Goal: Transaction & Acquisition: Book appointment/travel/reservation

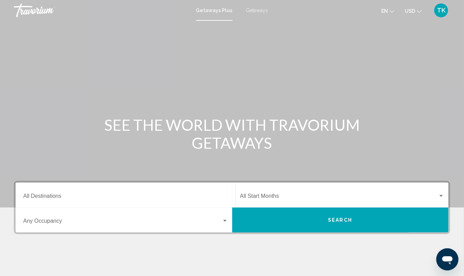
click at [258, 10] on span "Getaways" at bounding box center [257, 11] width 22 height 6
click at [53, 206] on div "Destination All Destinations" at bounding box center [125, 195] width 205 height 22
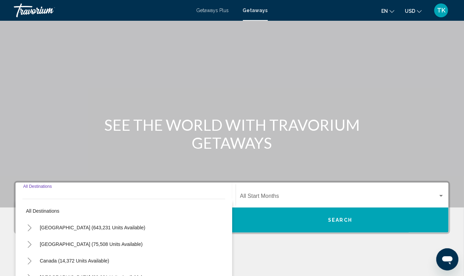
scroll to position [187, 0]
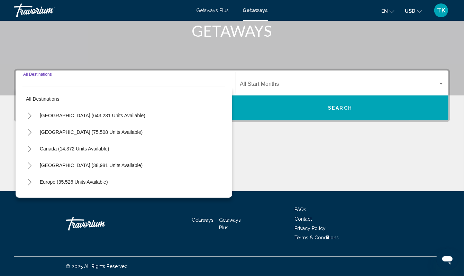
click at [32, 146] on icon "Toggle Canada (14,372 units available)" at bounding box center [29, 149] width 5 height 7
click at [332, 105] on span "Search" at bounding box center [340, 108] width 24 height 6
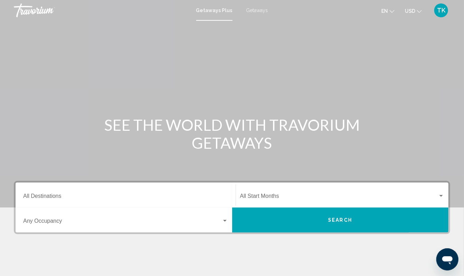
click at [255, 11] on span "Getaways" at bounding box center [257, 11] width 22 height 6
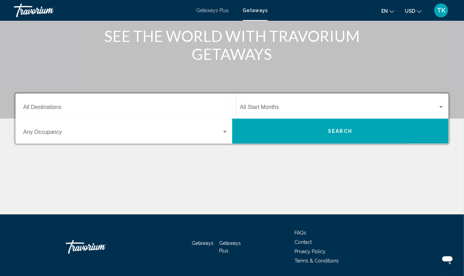
scroll to position [96, 0]
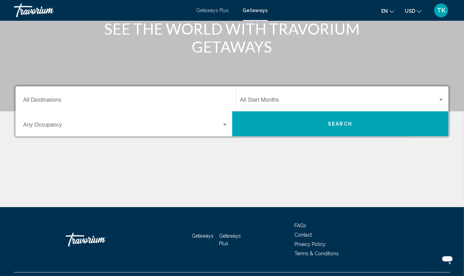
click at [73, 110] on div "Destination All Destinations" at bounding box center [125, 99] width 205 height 22
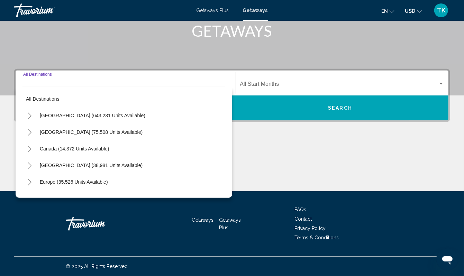
scroll to position [187, 0]
click at [31, 146] on icon "Toggle Canada (14,372 units available)" at bounding box center [30, 149] width 4 height 7
click at [31, 146] on icon "Toggle Canada (14,372 units available)" at bounding box center [29, 149] width 5 height 7
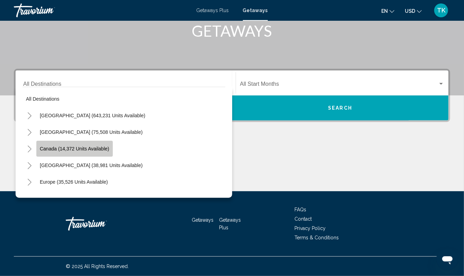
click at [47, 146] on span "Canada (14,372 units available)" at bounding box center [75, 149] width 70 height 6
type input "**********"
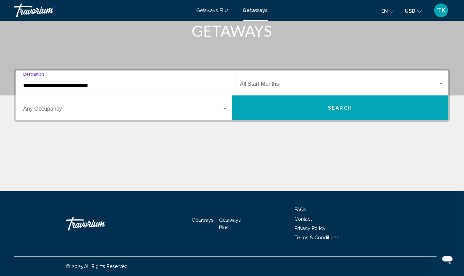
click at [323, 95] on button "Search" at bounding box center [340, 107] width 216 height 25
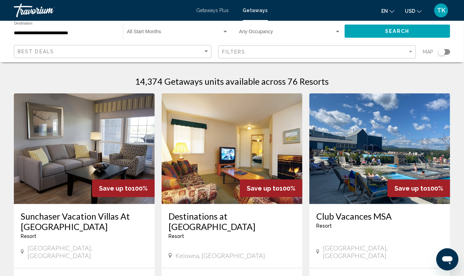
click at [438, 55] on div "Search widget" at bounding box center [441, 51] width 7 height 7
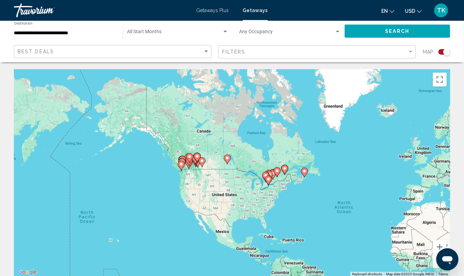
drag, startPoint x: 64, startPoint y: 164, endPoint x: 200, endPoint y: 211, distance: 143.5
click at [200, 211] on div "To activate drag with keyboard, press Alt + Enter. Once in keyboard drag state,…" at bounding box center [232, 172] width 436 height 207
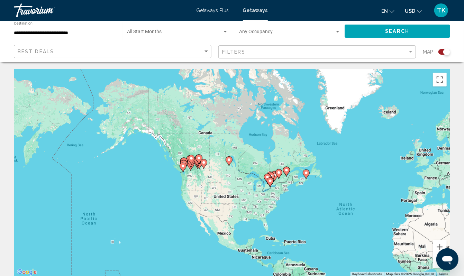
click at [175, 193] on div "To activate drag with keyboard, press Alt + Enter. Once in keyboard drag state,…" at bounding box center [232, 172] width 436 height 207
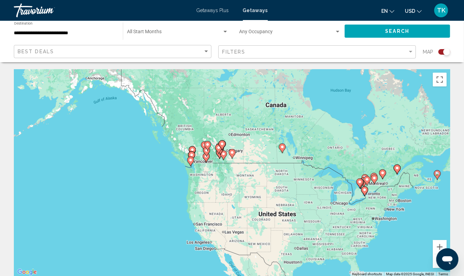
click at [175, 193] on div "To activate drag with keyboard, press Alt + Enter. Once in keyboard drag state,…" at bounding box center [232, 172] width 436 height 207
click at [198, 186] on div "To activate drag with keyboard, press Alt + Enter. Once in keyboard drag state,…" at bounding box center [232, 172] width 436 height 207
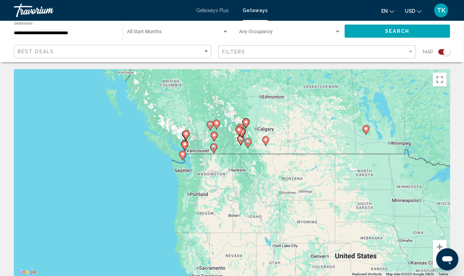
click at [189, 174] on div "To activate drag with keyboard, press Alt + Enter. Once in keyboard drag state,…" at bounding box center [232, 172] width 436 height 207
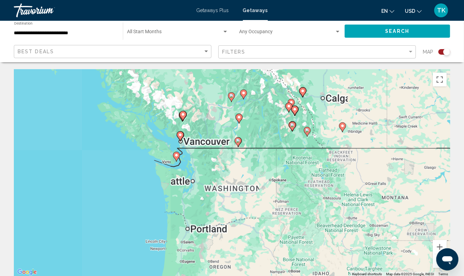
click at [189, 174] on div "To activate drag with keyboard, press Alt + Enter. Once in keyboard drag state,…" at bounding box center [232, 172] width 436 height 207
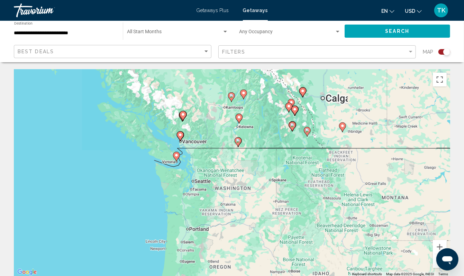
click at [189, 174] on div "To activate drag with keyboard, press Alt + Enter. Once in keyboard drag state,…" at bounding box center [232, 172] width 436 height 207
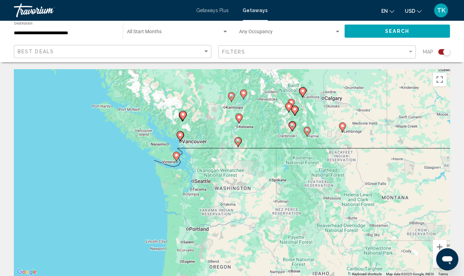
click at [189, 174] on div "To activate drag with keyboard, press Alt + Enter. Once in keyboard drag state,…" at bounding box center [232, 172] width 436 height 207
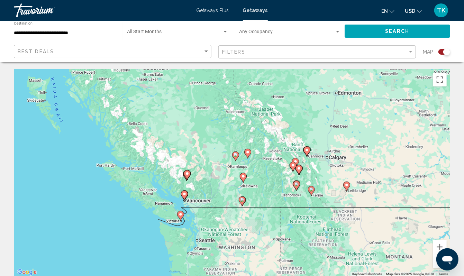
drag, startPoint x: 138, startPoint y: 162, endPoint x: 142, endPoint y: 223, distance: 60.7
click at [142, 223] on div "To activate drag with keyboard, press Alt + Enter. Once in keyboard drag state,…" at bounding box center [232, 172] width 436 height 207
click at [195, 230] on div "To activate drag with keyboard, press Alt + Enter. Once in keyboard drag state,…" at bounding box center [232, 172] width 436 height 207
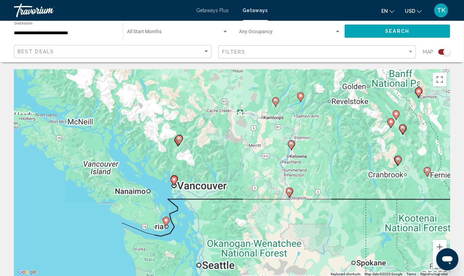
click at [166, 222] on image "Main content" at bounding box center [166, 220] width 4 height 4
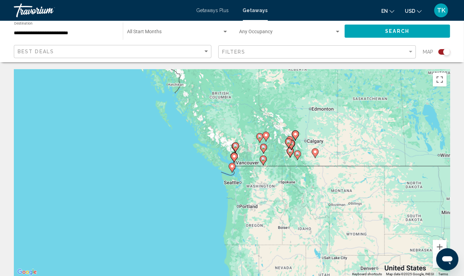
click at [232, 168] on image "Main content" at bounding box center [232, 166] width 4 height 4
type input "**********"
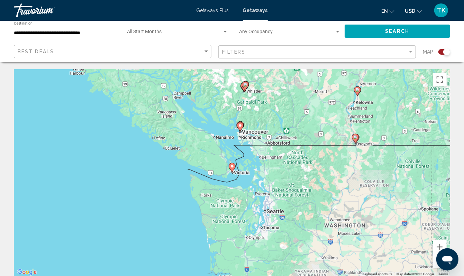
click at [232, 168] on image "Main content" at bounding box center [232, 166] width 4 height 4
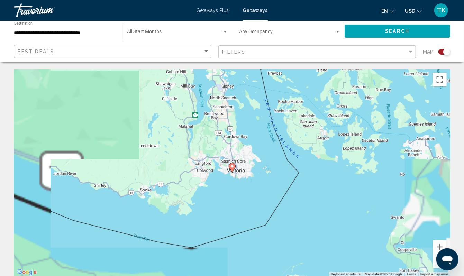
click at [232, 168] on image "Main content" at bounding box center [232, 166] width 4 height 4
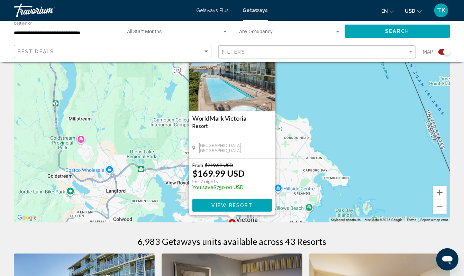
scroll to position [55, 0]
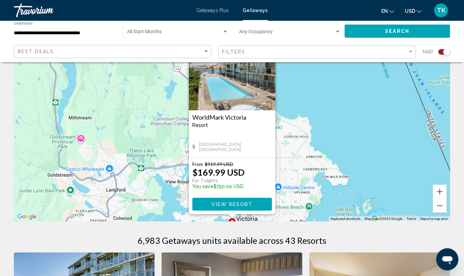
click at [238, 207] on span "View Resort" at bounding box center [231, 205] width 41 height 6
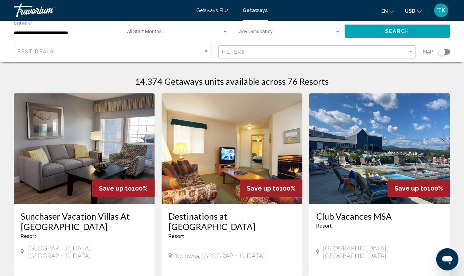
scroll to position [1, 0]
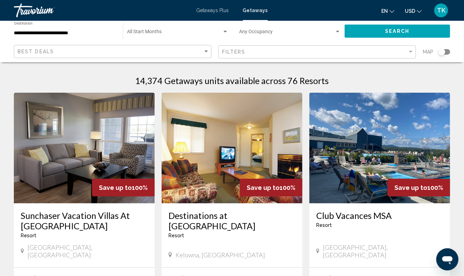
click at [26, 36] on input "**********" at bounding box center [65, 33] width 102 height 6
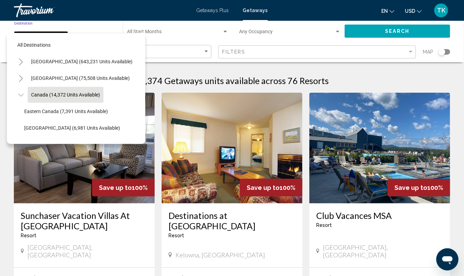
click at [23, 65] on icon "Toggle United States (643,231 units available)" at bounding box center [21, 61] width 4 height 7
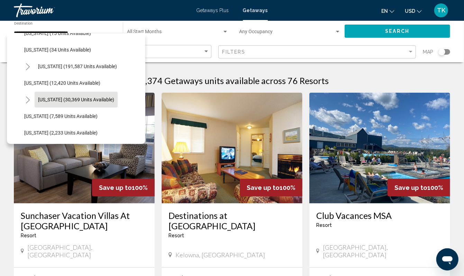
scroll to position [111, 0]
click at [53, 103] on span "[US_STATE] (30,369 units available)" at bounding box center [76, 101] width 76 height 6
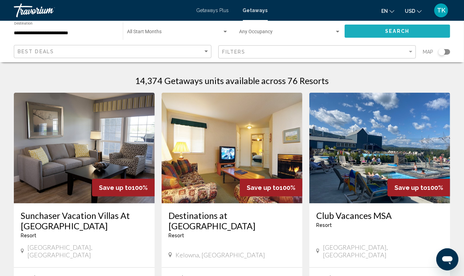
click at [403, 34] on span "Search" at bounding box center [397, 32] width 24 height 6
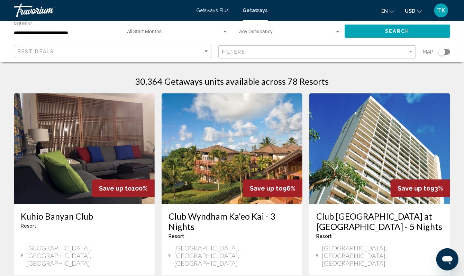
click at [438, 55] on div "Search widget" at bounding box center [441, 51] width 7 height 7
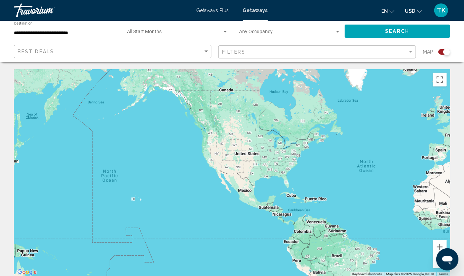
drag, startPoint x: 257, startPoint y: 155, endPoint x: 413, endPoint y: 159, distance: 156.0
click at [413, 159] on div "Main content" at bounding box center [232, 172] width 436 height 207
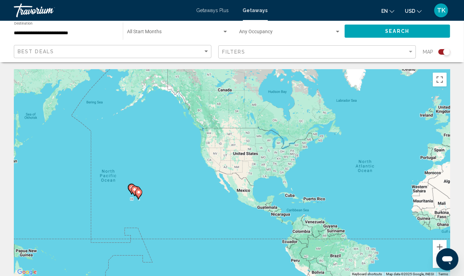
click at [126, 225] on div "To activate drag with keyboard, press Alt + Enter. Once in keyboard drag state,…" at bounding box center [232, 172] width 436 height 207
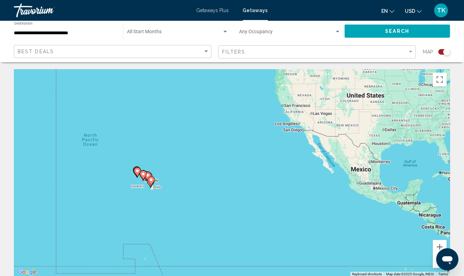
click at [125, 202] on div "To activate drag with keyboard, press Alt + Enter. Once in keyboard drag state,…" at bounding box center [232, 172] width 436 height 207
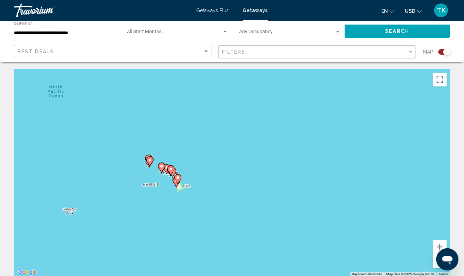
click at [125, 202] on div "To activate drag with keyboard, press Alt + Enter. Once in keyboard drag state,…" at bounding box center [232, 172] width 436 height 207
click at [148, 194] on div "To activate drag with keyboard, press Alt + Enter. Once in keyboard drag state,…" at bounding box center [232, 172] width 436 height 207
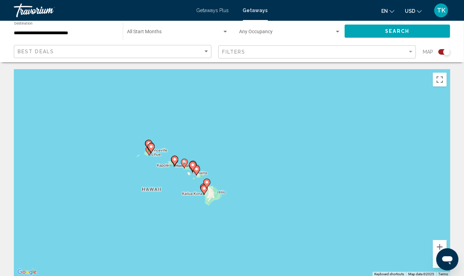
click at [174, 195] on div "To activate drag with keyboard, press Alt + Enter. Once in keyboard drag state,…" at bounding box center [232, 172] width 436 height 207
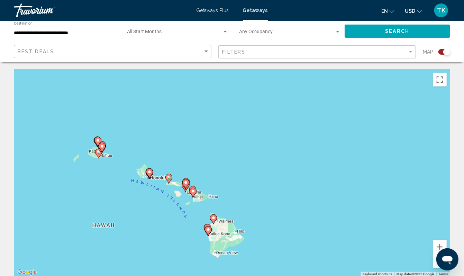
drag, startPoint x: 174, startPoint y: 195, endPoint x: 147, endPoint y: 225, distance: 40.1
click at [147, 225] on div "To activate drag with keyboard, press Alt + Enter. Once in keyboard drag state,…" at bounding box center [232, 172] width 436 height 207
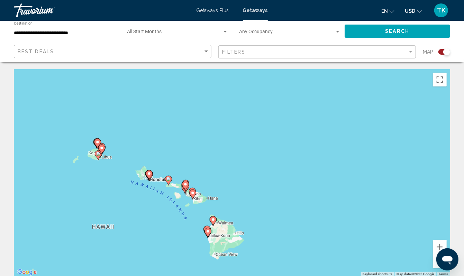
click at [174, 217] on div "To activate drag with keyboard, press Alt + Enter. Once in keyboard drag state,…" at bounding box center [232, 172] width 436 height 207
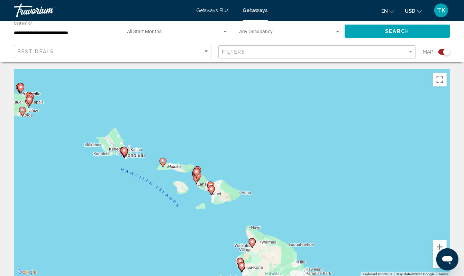
click at [197, 212] on div "To activate drag with keyboard, press Alt + Enter. Once in keyboard drag state,…" at bounding box center [232, 172] width 436 height 207
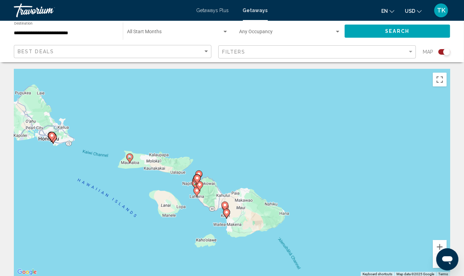
drag, startPoint x: 197, startPoint y: 212, endPoint x: 198, endPoint y: 238, distance: 26.3
click at [198, 239] on div "To activate drag with keyboard, press Alt + Enter. Once in keyboard drag state,…" at bounding box center [232, 172] width 436 height 207
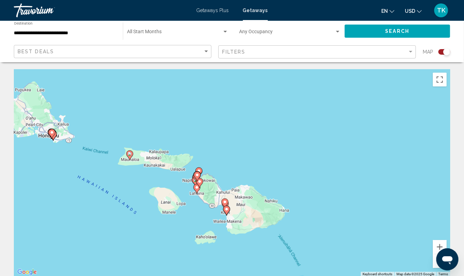
click at [187, 206] on div "To activate drag with keyboard, press Alt + Enter. Once in keyboard drag state,…" at bounding box center [232, 172] width 436 height 207
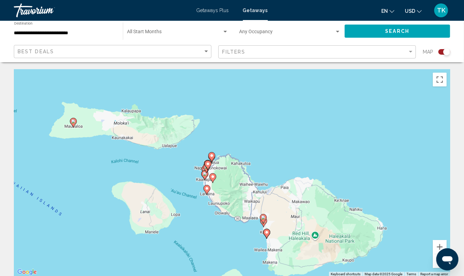
click at [187, 206] on div "To activate drag with keyboard, press Alt + Enter. Once in keyboard drag state,…" at bounding box center [232, 172] width 436 height 207
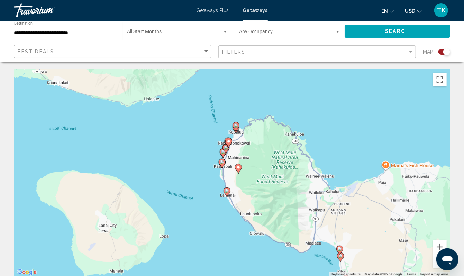
click at [199, 176] on div "To activate drag with keyboard, press Alt + Enter. Once in keyboard drag state,…" at bounding box center [232, 172] width 436 height 207
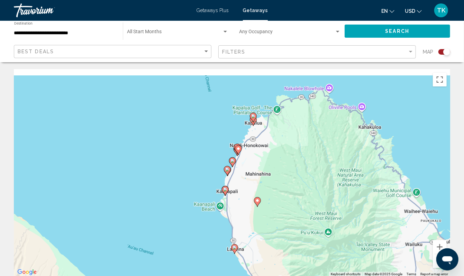
drag, startPoint x: 222, startPoint y: 156, endPoint x: 197, endPoint y: 183, distance: 36.0
click at [197, 183] on div "To activate drag with keyboard, press Alt + Enter. Once in keyboard drag state,…" at bounding box center [232, 172] width 436 height 207
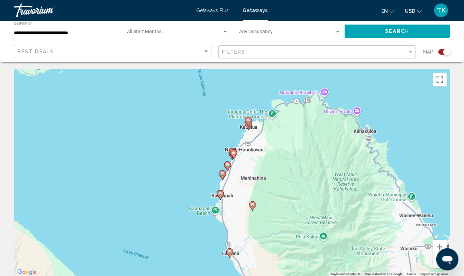
click at [202, 181] on div "To activate drag with keyboard, press Alt + Enter. Once in keyboard drag state,…" at bounding box center [232, 172] width 436 height 207
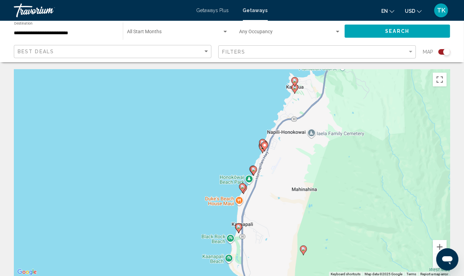
click at [230, 156] on div "To activate drag with keyboard, press Alt + Enter. Once in keyboard drag state,…" at bounding box center [232, 172] width 436 height 207
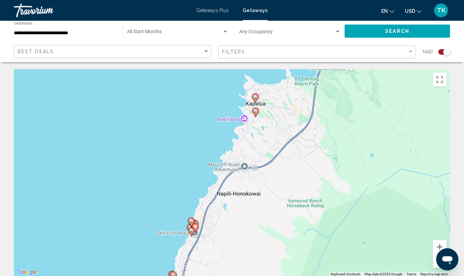
drag, startPoint x: 230, startPoint y: 156, endPoint x: 125, endPoint y: 227, distance: 126.6
click at [125, 227] on div "To activate drag with keyboard, press Alt + Enter. Once in keyboard drag state,…" at bounding box center [232, 172] width 436 height 207
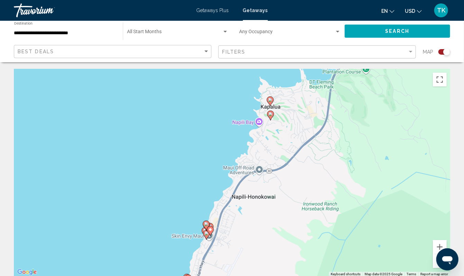
drag, startPoint x: 208, startPoint y: 140, endPoint x: 223, endPoint y: 144, distance: 15.4
click at [223, 144] on div "To activate drag with keyboard, press Alt + Enter. Once in keyboard drag state,…" at bounding box center [232, 172] width 436 height 207
click at [270, 116] on image "Main content" at bounding box center [270, 114] width 4 height 4
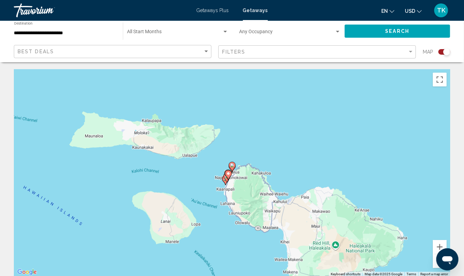
click at [232, 171] on icon "Main content" at bounding box center [232, 166] width 6 height 9
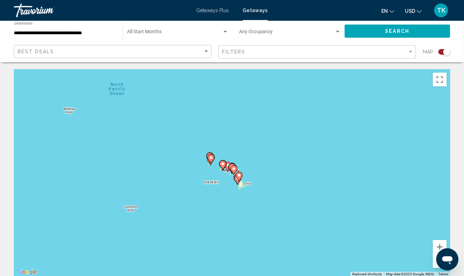
click at [223, 209] on div "To navigate, press the arrow keys. To activate drag with keyboard, press Alt + …" at bounding box center [232, 172] width 436 height 207
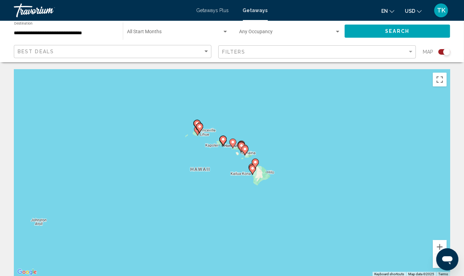
click at [221, 180] on div "To activate drag with keyboard, press Alt + Enter. Once in keyboard drag state,…" at bounding box center [232, 172] width 436 height 207
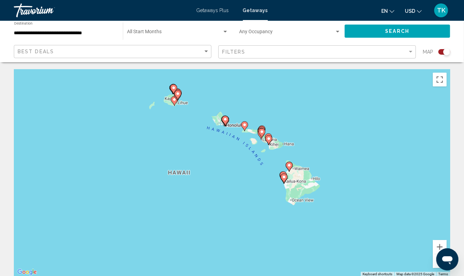
click at [227, 165] on div "To activate drag with keyboard, press Alt + Enter. Once in keyboard drag state,…" at bounding box center [232, 172] width 436 height 207
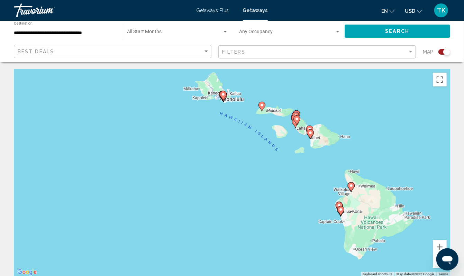
click at [295, 156] on div "To activate drag with keyboard, press Alt + Enter. Once in keyboard drag state,…" at bounding box center [232, 172] width 436 height 207
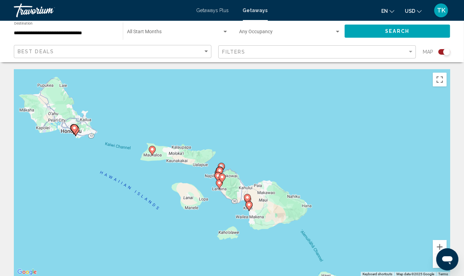
drag, startPoint x: 295, startPoint y: 156, endPoint x: 219, endPoint y: 232, distance: 107.6
click at [219, 232] on div "To activate drag with keyboard, press Alt + Enter. Once in keyboard drag state,…" at bounding box center [232, 172] width 436 height 207
click at [221, 217] on div "To activate drag with keyboard, press Alt + Enter. Once in keyboard drag state,…" at bounding box center [232, 172] width 436 height 207
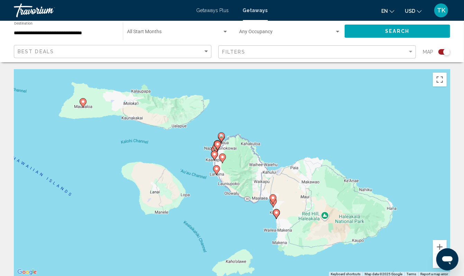
click at [200, 177] on div "To activate drag with keyboard, press Alt + Enter. Once in keyboard drag state,…" at bounding box center [232, 172] width 436 height 207
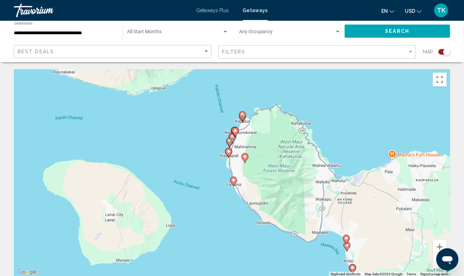
click at [213, 164] on div "To activate drag with keyboard, press Alt + Enter. Once in keyboard drag state,…" at bounding box center [232, 172] width 436 height 207
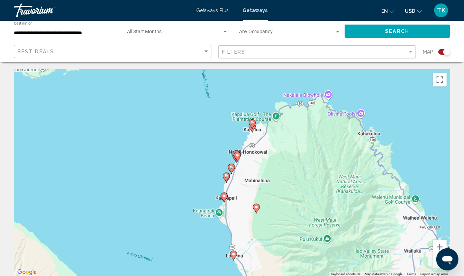
drag, startPoint x: 213, startPoint y: 164, endPoint x: 186, endPoint y: 210, distance: 53.4
click at [186, 210] on div "To activate drag with keyboard, press Alt + Enter. Once in keyboard drag state,…" at bounding box center [232, 172] width 436 height 207
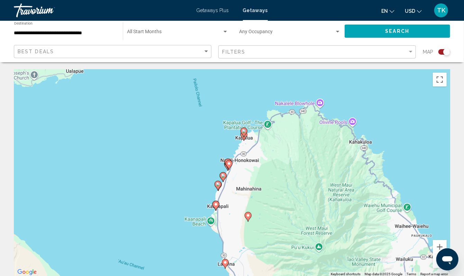
click at [197, 188] on div "To activate drag with keyboard, press Alt + Enter. Once in keyboard drag state,…" at bounding box center [232, 172] width 436 height 207
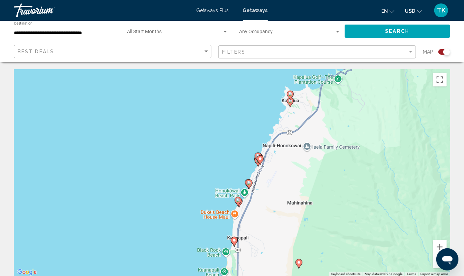
click at [248, 185] on image "Main content" at bounding box center [249, 183] width 4 height 4
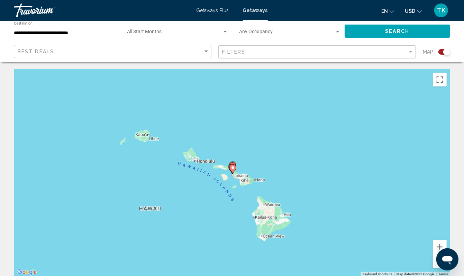
click at [233, 174] on icon "Main content" at bounding box center [232, 169] width 6 height 9
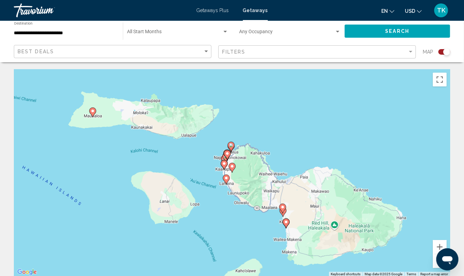
click at [224, 180] on image "Main content" at bounding box center [226, 178] width 4 height 4
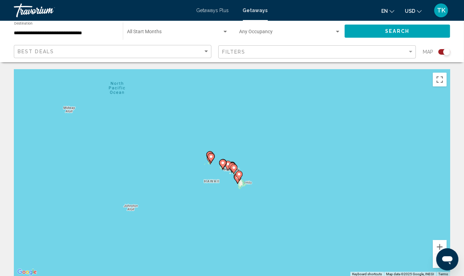
click at [228, 166] on image "Main content" at bounding box center [228, 164] width 4 height 4
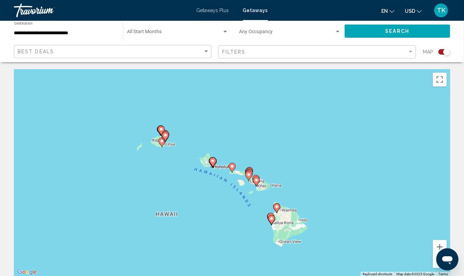
click at [249, 177] on image "Main content" at bounding box center [249, 175] width 4 height 4
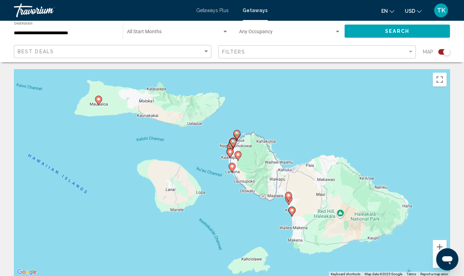
click at [229, 154] on image "Main content" at bounding box center [230, 152] width 4 height 4
type input "**********"
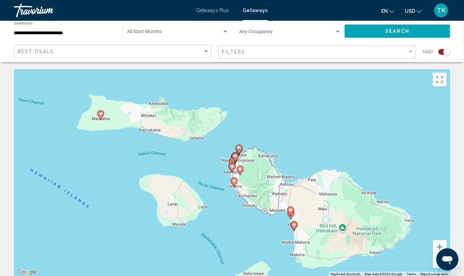
click at [233, 163] on gmp-advanced-marker "Main content" at bounding box center [235, 157] width 7 height 10
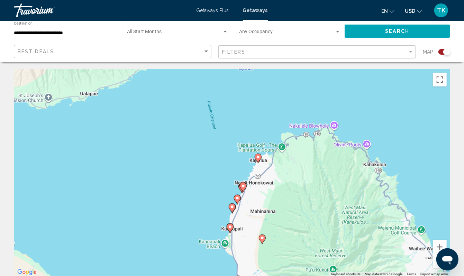
drag, startPoint x: 297, startPoint y: 210, endPoint x: 309, endPoint y: 110, distance: 101.4
click at [309, 110] on div "To activate drag with keyboard, press Alt + Enter. Once in keyboard drag state,…" at bounding box center [232, 172] width 436 height 207
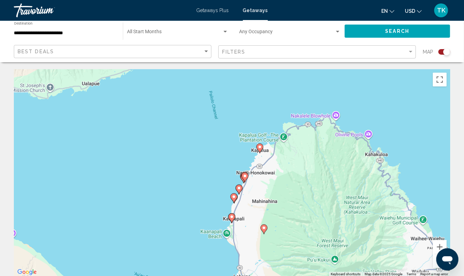
click at [239, 190] on image "Main content" at bounding box center [239, 188] width 4 height 4
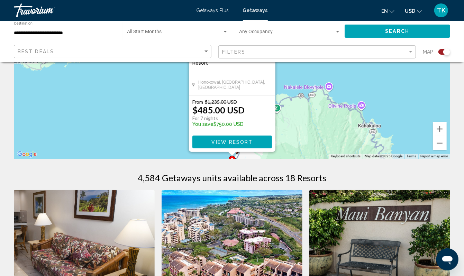
scroll to position [119, 0]
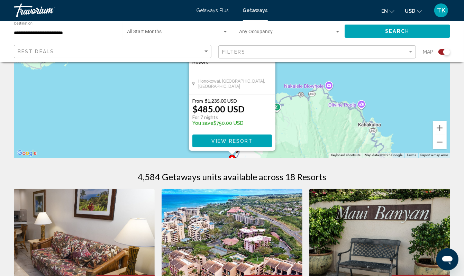
click at [411, 119] on div "To activate drag with keyboard, press Alt + Enter. Once in keyboard drag state,…" at bounding box center [232, 53] width 436 height 207
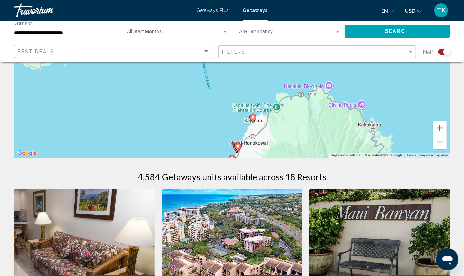
click at [252, 123] on icon "Main content" at bounding box center [252, 118] width 6 height 9
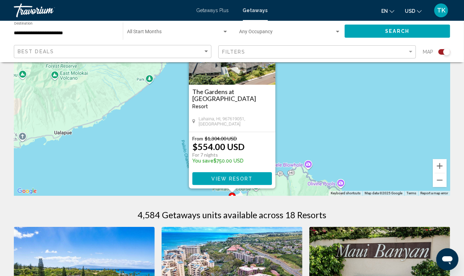
scroll to position [83, 0]
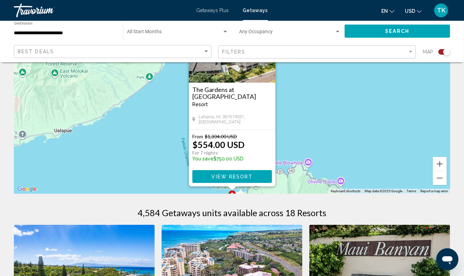
click at [379, 164] on div "To activate drag with keyboard, press Alt + Enter. Once in keyboard drag state,…" at bounding box center [232, 89] width 436 height 207
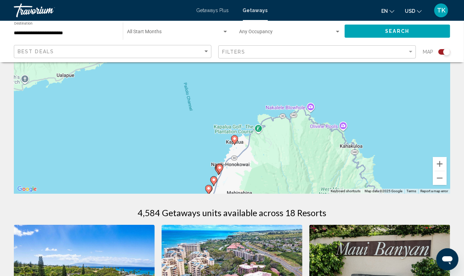
drag, startPoint x: 396, startPoint y: 158, endPoint x: 398, endPoint y: 102, distance: 56.1
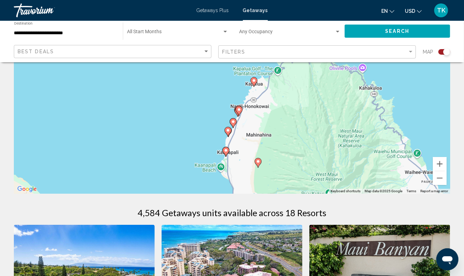
drag, startPoint x: 378, startPoint y: 154, endPoint x: 398, endPoint y: 95, distance: 61.9
click at [398, 95] on div "To activate drag with keyboard, press Alt + Enter. Once in keyboard drag state,…" at bounding box center [232, 89] width 436 height 207
click at [225, 152] on image "Main content" at bounding box center [226, 150] width 4 height 4
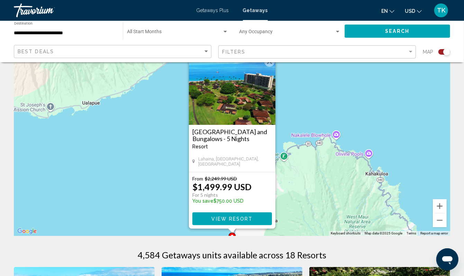
scroll to position [42, 0]
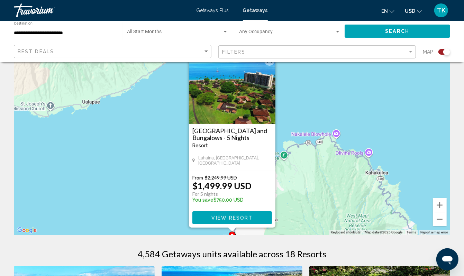
click at [249, 221] on span "View Resort" at bounding box center [231, 218] width 41 height 6
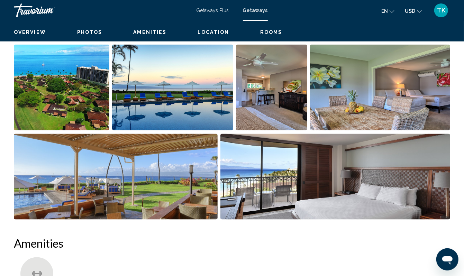
click at [233, 130] on img "Open full-screen image slider" at bounding box center [172, 88] width 121 height 86
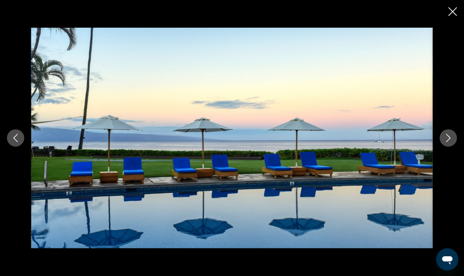
scroll to position [672, 0]
click at [448, 14] on icon "Close slideshow" at bounding box center [452, 11] width 9 height 9
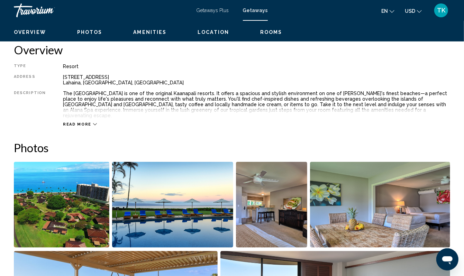
scroll to position [0, 0]
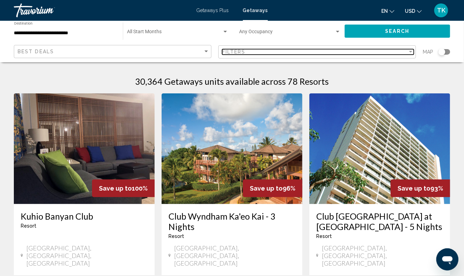
click at [407, 55] on div "Filter" at bounding box center [410, 52] width 6 height 6
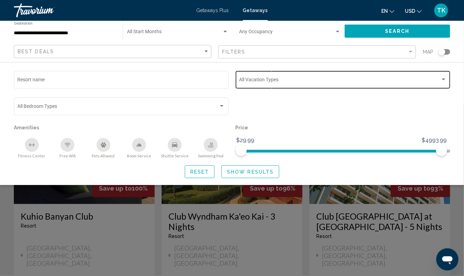
click at [441, 89] on div "Vacation Types All Vacation Types" at bounding box center [342, 79] width 207 height 19
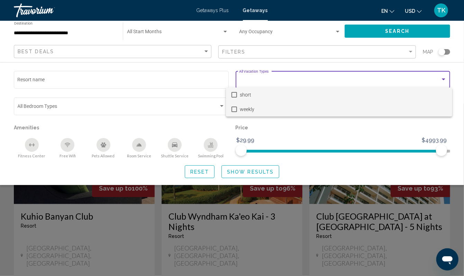
click at [323, 109] on span "weekly" at bounding box center [343, 109] width 207 height 15
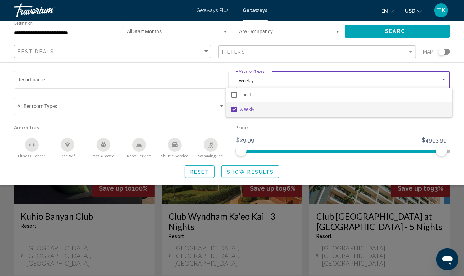
click at [289, 57] on div at bounding box center [232, 138] width 464 height 276
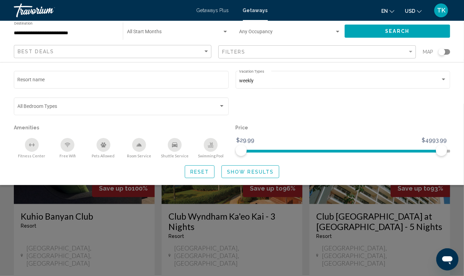
click at [413, 34] on button "Search" at bounding box center [396, 31] width 105 height 13
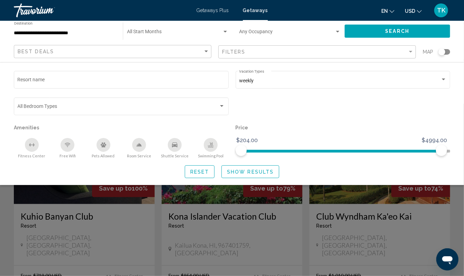
click at [243, 175] on span "Show Results" at bounding box center [250, 172] width 47 height 6
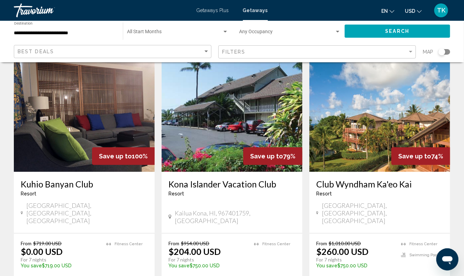
scroll to position [31, 0]
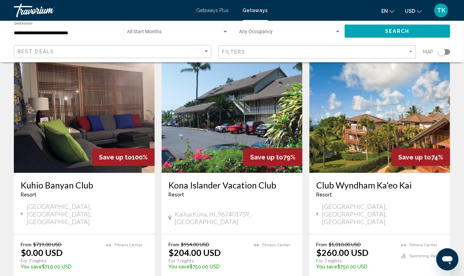
click at [118, 147] on img "Main content" at bounding box center [84, 117] width 141 height 111
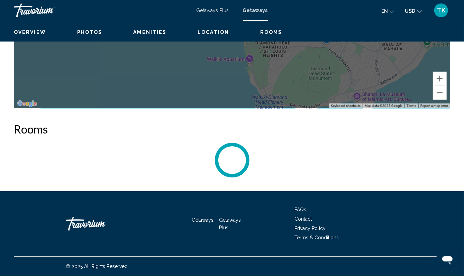
scroll to position [1280, 0]
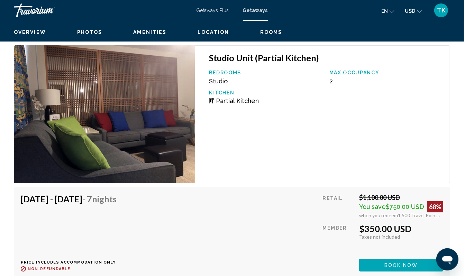
drag, startPoint x: 194, startPoint y: 138, endPoint x: 157, endPoint y: 203, distance: 74.7
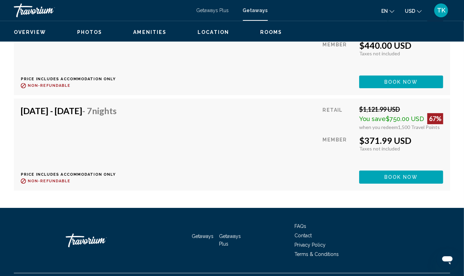
scroll to position [2508, 0]
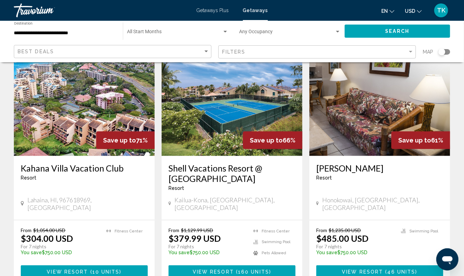
scroll to position [299, 0]
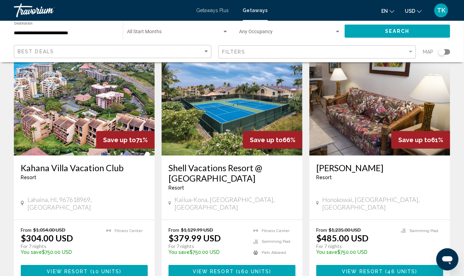
click at [56, 156] on img "Main content" at bounding box center [84, 100] width 141 height 111
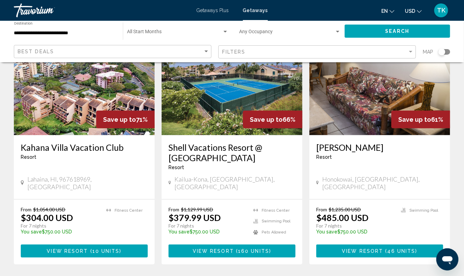
scroll to position [323, 0]
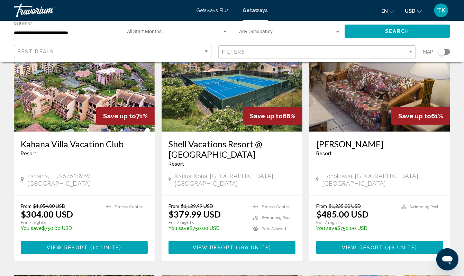
click at [360, 132] on img "Main content" at bounding box center [379, 76] width 141 height 111
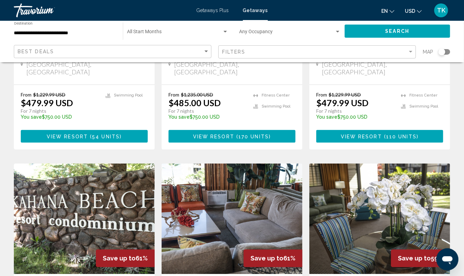
scroll to position [645, 0]
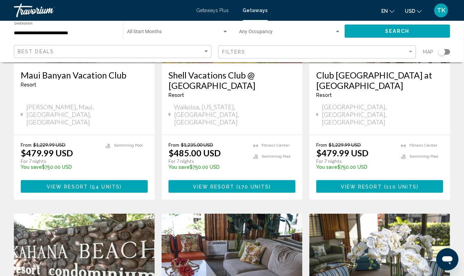
click at [351, 63] on img "Main content" at bounding box center [379, 8] width 141 height 111
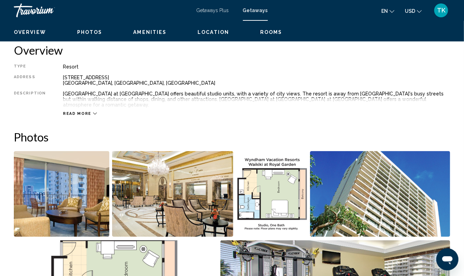
scroll to position [289, 0]
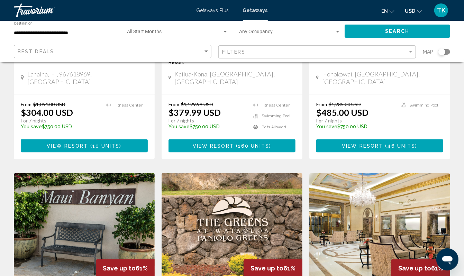
scroll to position [424, 0]
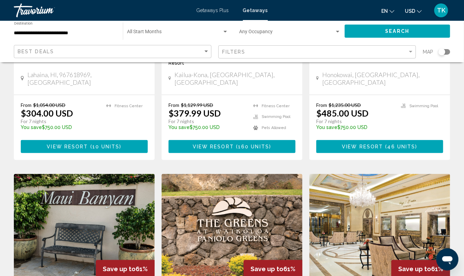
click at [263, 24] on div "Save up to 66%" at bounding box center [272, 15] width 59 height 18
click at [258, 153] on button "View Resort ( 160 units )" at bounding box center [231, 146] width 127 height 13
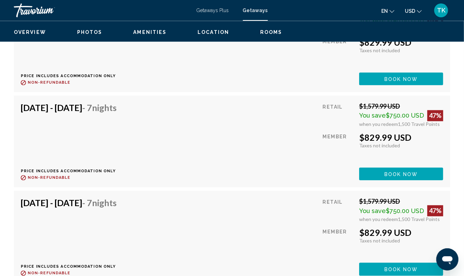
scroll to position [3496, 0]
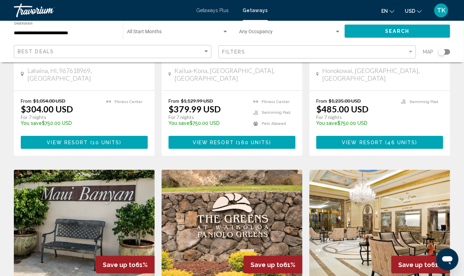
scroll to position [429, 0]
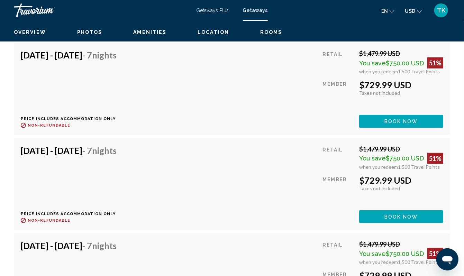
scroll to position [1544, 0]
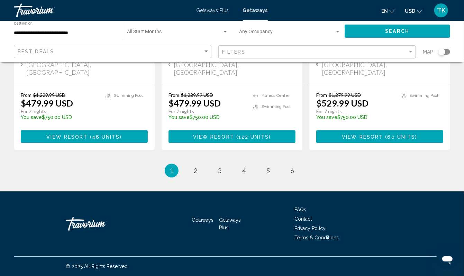
scroll to position [1050, 0]
click at [194, 174] on span "2" at bounding box center [195, 171] width 3 height 8
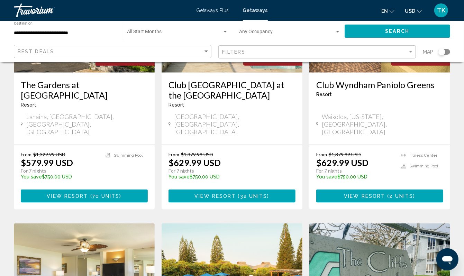
scroll to position [391, 0]
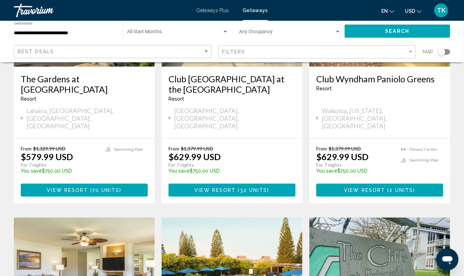
click at [253, 193] on span "32 units" at bounding box center [253, 191] width 27 height 6
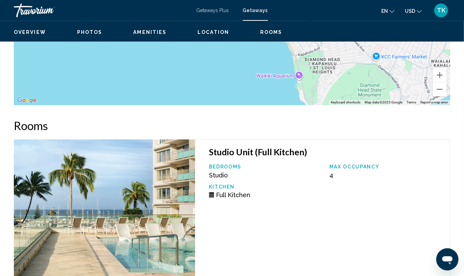
scroll to position [1018, 0]
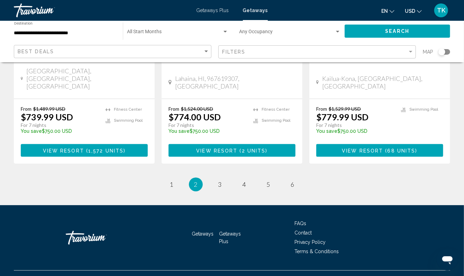
scroll to position [974, 0]
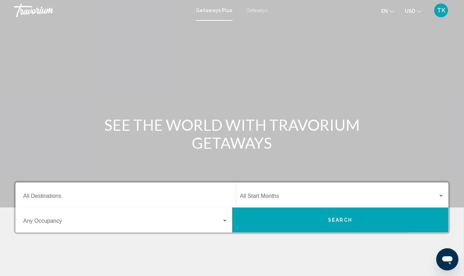
click at [55, 201] on input "Destination All Destinations" at bounding box center [125, 197] width 205 height 6
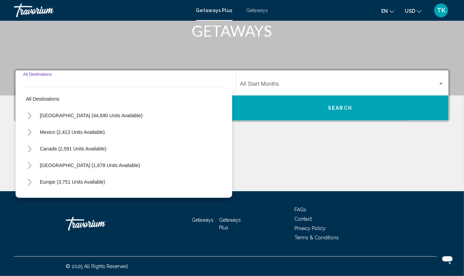
scroll to position [187, 0]
click at [32, 112] on icon "Toggle United States (44,690 units available)" at bounding box center [29, 115] width 5 height 7
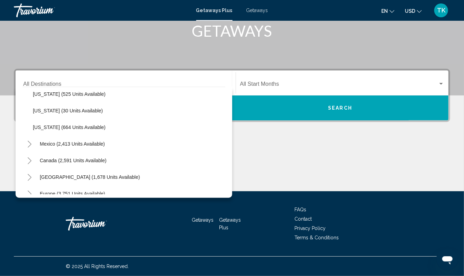
scroll to position [643, 0]
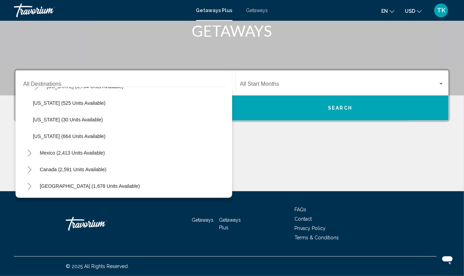
click at [32, 150] on icon "Toggle Mexico (2,413 units available)" at bounding box center [29, 153] width 5 height 7
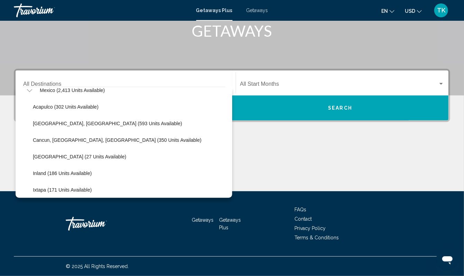
scroll to position [706, 0]
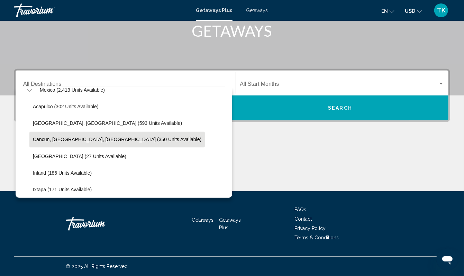
click at [71, 137] on span "Cancun, Cozumel, Riviera Maya (350 units available)" at bounding box center [117, 140] width 168 height 6
type input "**********"
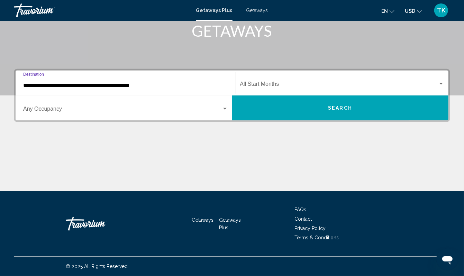
click at [341, 95] on button "Search" at bounding box center [340, 107] width 216 height 25
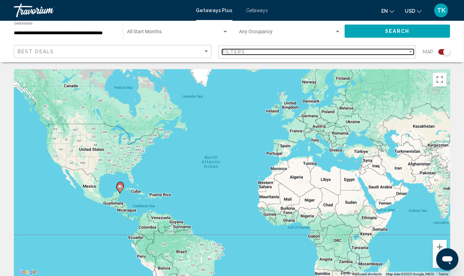
click at [407, 55] on div "Filter" at bounding box center [410, 52] width 6 height 6
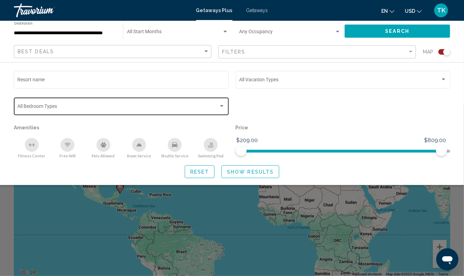
click at [221, 109] on div "Search widget" at bounding box center [222, 106] width 6 height 6
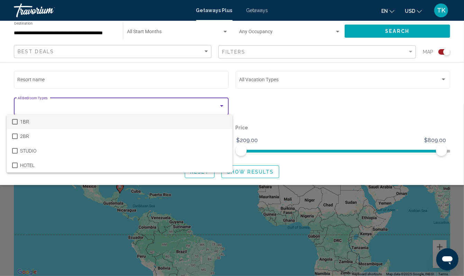
click at [221, 119] on span "1BR" at bounding box center [123, 121] width 207 height 15
click at [328, 123] on div at bounding box center [232, 138] width 464 height 276
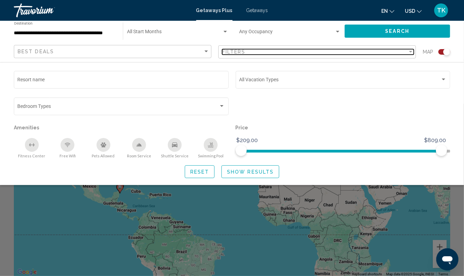
click at [399, 55] on div "Filters" at bounding box center [314, 52] width 185 height 6
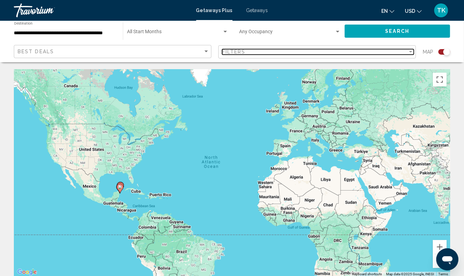
click at [399, 55] on div "Filters" at bounding box center [314, 52] width 185 height 6
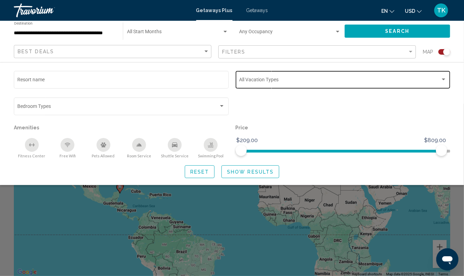
click at [442, 82] on div "Search widget" at bounding box center [443, 80] width 6 height 6
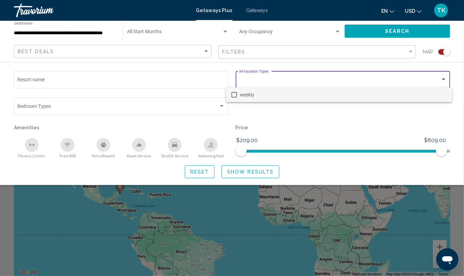
click at [442, 92] on span "weekly" at bounding box center [343, 94] width 207 height 15
click at [389, 91] on span "weekly" at bounding box center [343, 94] width 207 height 15
click at [203, 58] on div at bounding box center [232, 138] width 464 height 276
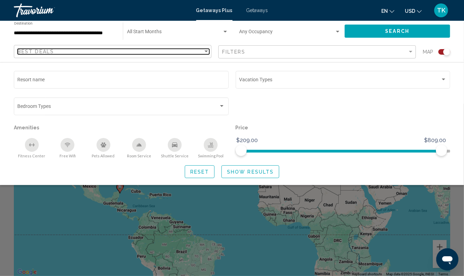
click at [203, 54] on div "Sort by" at bounding box center [206, 52] width 6 height 6
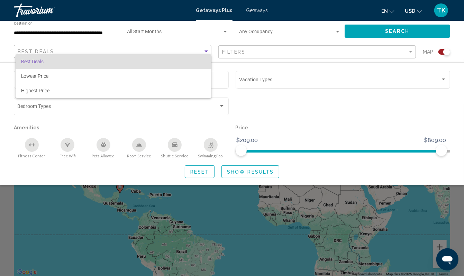
click at [203, 58] on span "Best Deals" at bounding box center [113, 61] width 185 height 15
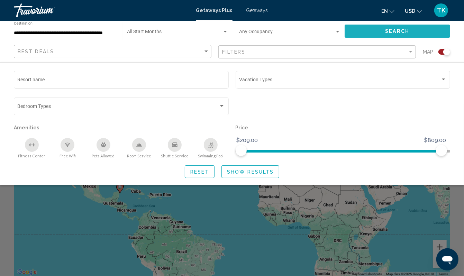
click at [409, 32] on button "Search" at bounding box center [396, 31] width 105 height 13
click at [132, 223] on div "Search widget" at bounding box center [232, 190] width 464 height 172
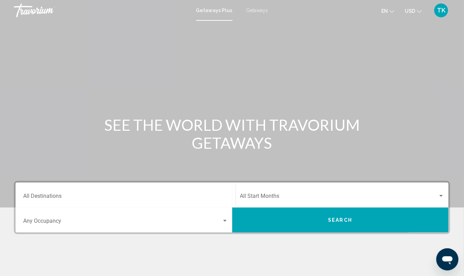
click at [70, 201] on input "Destination All Destinations" at bounding box center [125, 197] width 205 height 6
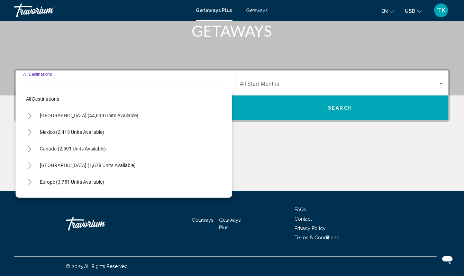
click at [32, 112] on icon "Toggle United States (44,690 units available)" at bounding box center [29, 115] width 5 height 7
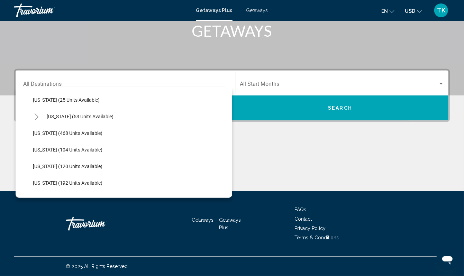
scroll to position [130, 0]
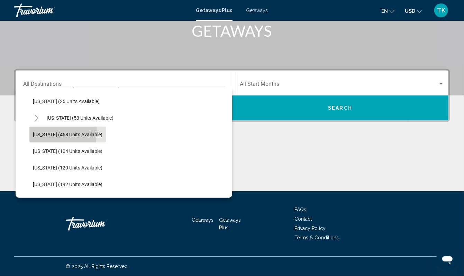
click at [54, 132] on span "Idaho (468 units available)" at bounding box center [68, 135] width 70 height 6
type input "**********"
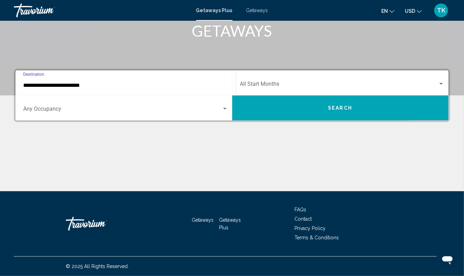
click at [331, 95] on button "Search" at bounding box center [340, 107] width 216 height 25
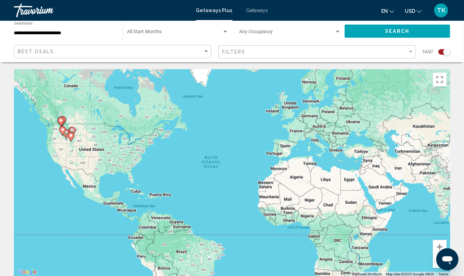
click at [40, 176] on div "To activate drag with keyboard, press Alt + Enter. Once in keyboard drag state,…" at bounding box center [232, 172] width 436 height 207
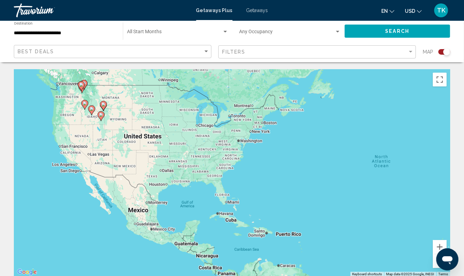
click at [40, 149] on div "To activate drag with keyboard, press Alt + Enter. Once in keyboard drag state,…" at bounding box center [232, 172] width 436 height 207
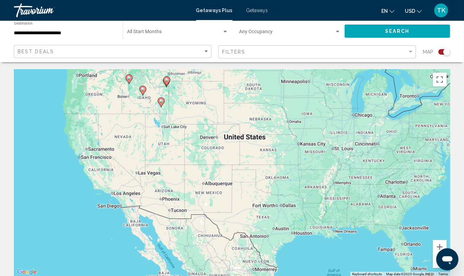
click at [89, 131] on div "To activate drag with keyboard, press Alt + Enter. Once in keyboard drag state,…" at bounding box center [232, 172] width 436 height 207
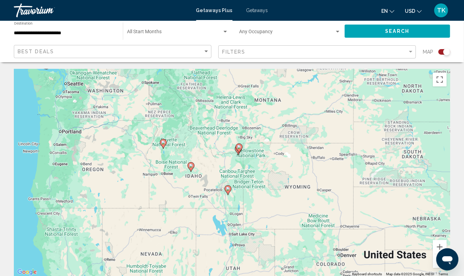
drag, startPoint x: 89, startPoint y: 131, endPoint x: 78, endPoint y: 238, distance: 107.7
click at [78, 238] on div "To activate drag with keyboard, press Alt + Enter. Once in keyboard drag state,…" at bounding box center [232, 172] width 436 height 207
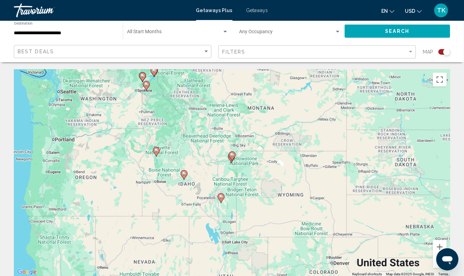
click at [133, 178] on div "To activate drag with keyboard, press Alt + Enter. Once in keyboard drag state,…" at bounding box center [232, 172] width 436 height 207
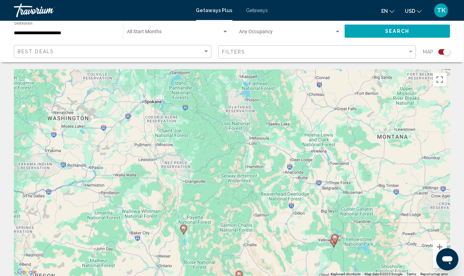
drag, startPoint x: 174, startPoint y: 180, endPoint x: 178, endPoint y: 266, distance: 85.9
click at [178, 266] on div "To activate drag with keyboard, press Alt + Enter. Once in keyboard drag state,…" at bounding box center [232, 172] width 436 height 207
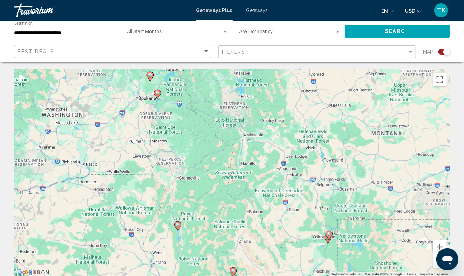
drag, startPoint x: 164, startPoint y: 158, endPoint x: 198, endPoint y: 87, distance: 78.4
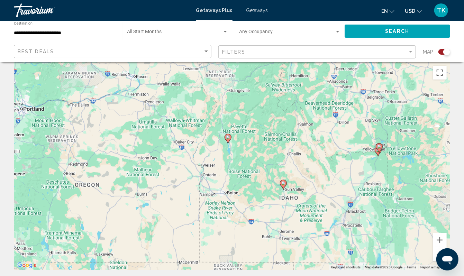
scroll to position [8, 0]
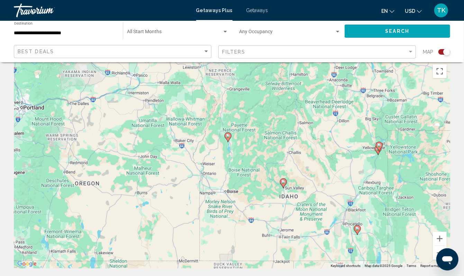
click at [227, 138] on image "Main content" at bounding box center [228, 136] width 4 height 4
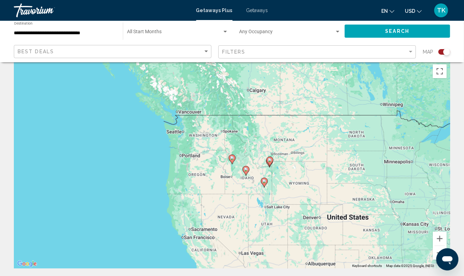
click at [233, 160] on image "Main content" at bounding box center [232, 158] width 4 height 4
type input "**********"
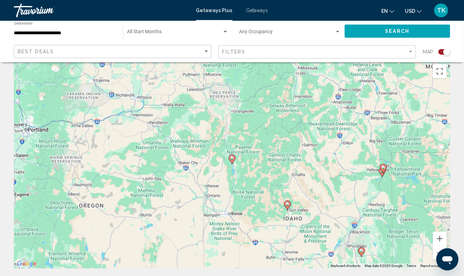
click at [233, 160] on image "Main content" at bounding box center [232, 158] width 4 height 4
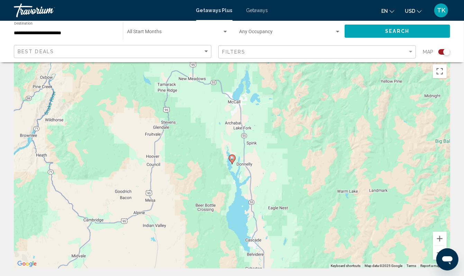
click at [233, 160] on image "Main content" at bounding box center [232, 158] width 4 height 4
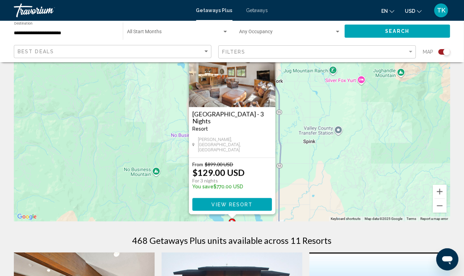
scroll to position [57, 0]
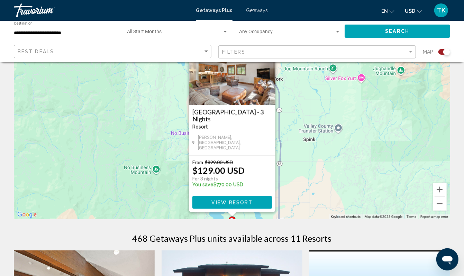
click at [249, 209] on button "View Resort" at bounding box center [232, 202] width 80 height 13
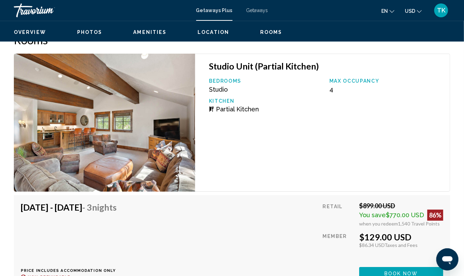
scroll to position [1219, 0]
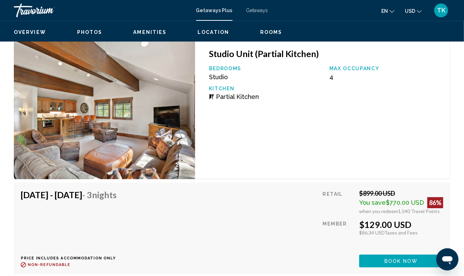
click at [248, 34] on h2 "Rooms" at bounding box center [232, 27] width 436 height 14
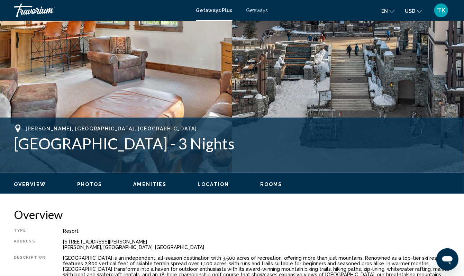
scroll to position [0, 0]
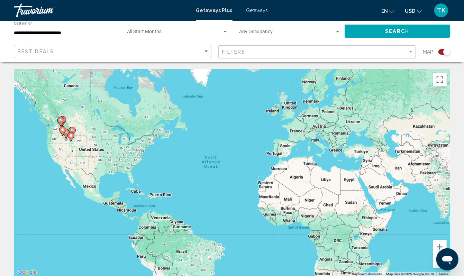
click at [41, 36] on input "**********" at bounding box center [65, 33] width 102 height 6
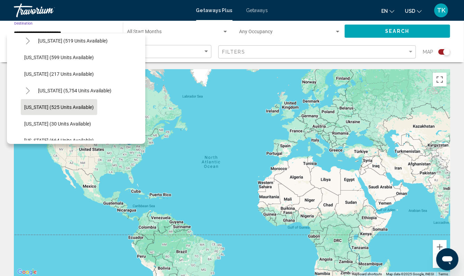
scroll to position [589, 0]
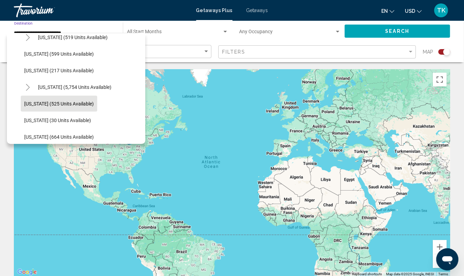
click at [73, 107] on button "Washington (525 units available)" at bounding box center [59, 104] width 76 height 16
type input "**********"
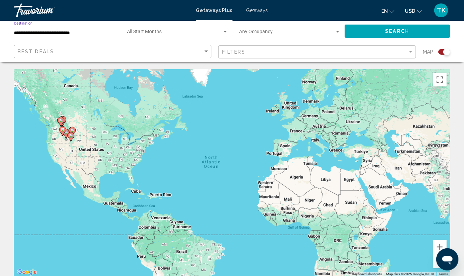
click at [406, 34] on span "Search" at bounding box center [397, 32] width 24 height 6
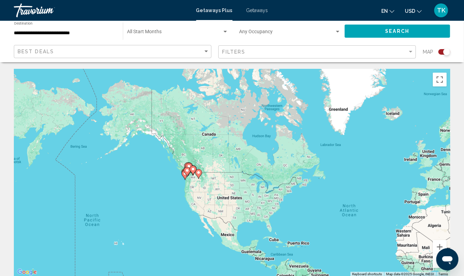
drag, startPoint x: 43, startPoint y: 159, endPoint x: 182, endPoint y: 208, distance: 147.0
click at [182, 208] on div "To activate drag with keyboard, press Alt + Enter. Once in keyboard drag state,…" at bounding box center [232, 172] width 436 height 207
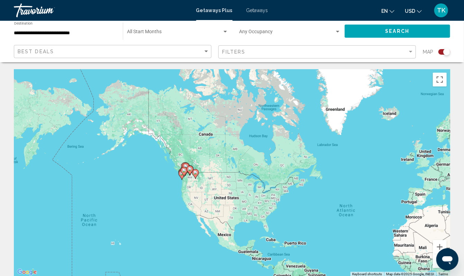
click at [182, 208] on div "To activate drag with keyboard, press Alt + Enter. Once in keyboard drag state,…" at bounding box center [232, 172] width 436 height 207
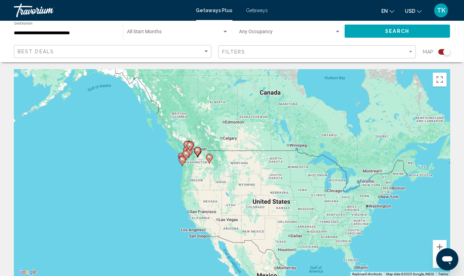
click at [165, 180] on div "To activate drag with keyboard, press Alt + Enter. Once in keyboard drag state,…" at bounding box center [232, 172] width 436 height 207
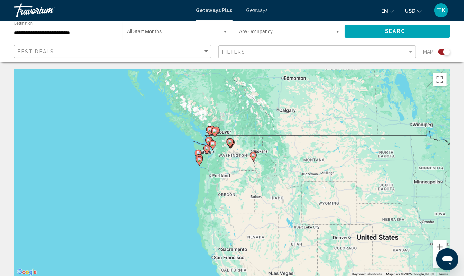
click at [165, 180] on div "To activate drag with keyboard, press Alt + Enter. Once in keyboard drag state,…" at bounding box center [232, 172] width 436 height 207
click at [184, 177] on div "To activate drag with keyboard, press Alt + Enter. Once in keyboard drag state,…" at bounding box center [232, 172] width 436 height 207
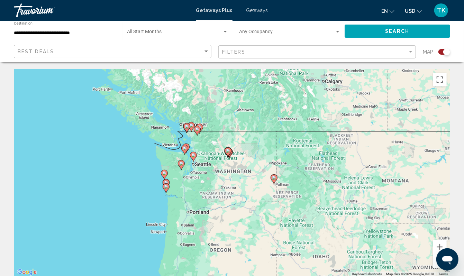
drag, startPoint x: 184, startPoint y: 177, endPoint x: 134, endPoint y: 201, distance: 55.4
click at [134, 201] on div "To activate drag with keyboard, press Alt + Enter. Once in keyboard drag state,…" at bounding box center [232, 172] width 436 height 207
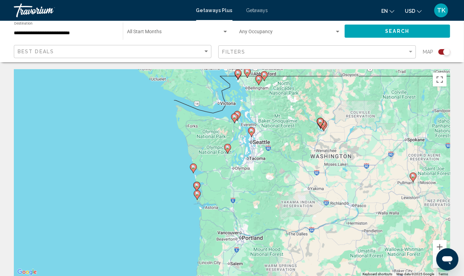
click at [163, 168] on div "To activate drag with keyboard, press Alt + Enter. Once in keyboard drag state,…" at bounding box center [232, 172] width 436 height 207
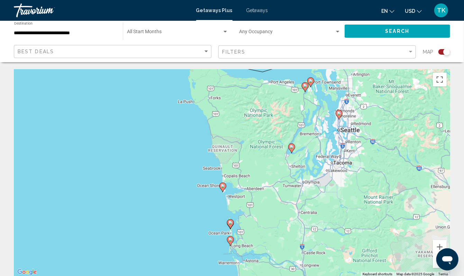
click at [179, 182] on div "To activate drag with keyboard, press Alt + Enter. Once in keyboard drag state,…" at bounding box center [232, 172] width 436 height 207
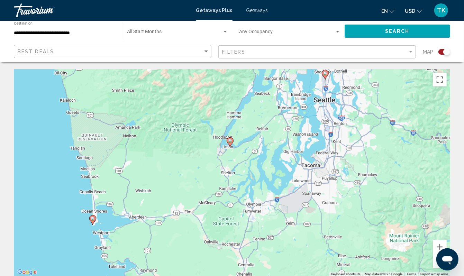
drag, startPoint x: 179, startPoint y: 182, endPoint x: 6, endPoint y: 189, distance: 173.8
click at [229, 142] on image "Main content" at bounding box center [230, 140] width 4 height 4
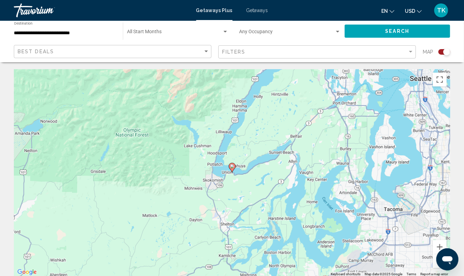
click at [231, 168] on image "Main content" at bounding box center [232, 166] width 4 height 4
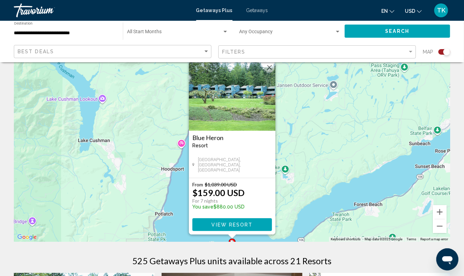
scroll to position [37, 0]
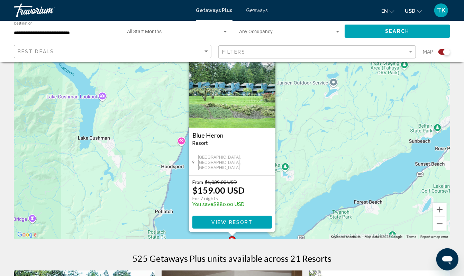
click at [236, 229] on button "View Resort" at bounding box center [232, 222] width 80 height 13
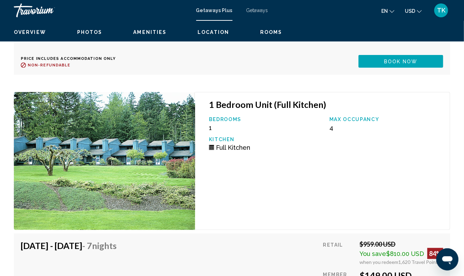
scroll to position [1569, 0]
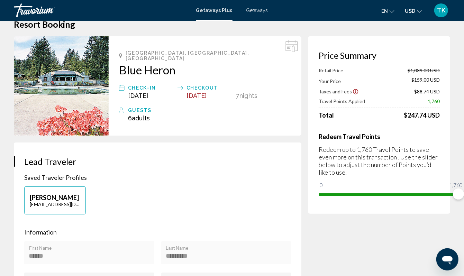
scroll to position [16, 0]
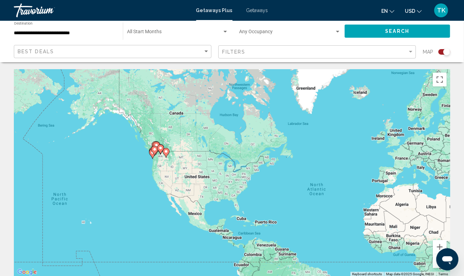
drag, startPoint x: 32, startPoint y: 143, endPoint x: 142, endPoint y: 170, distance: 113.0
click at [142, 170] on div "To activate drag with keyboard, press Alt + Enter. Once in keyboard drag state,…" at bounding box center [232, 172] width 436 height 207
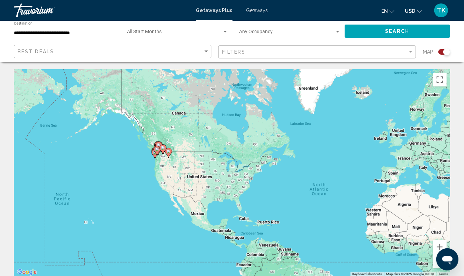
click at [142, 170] on div "To activate drag with keyboard, press Alt + Enter. Once in keyboard drag state,…" at bounding box center [232, 172] width 436 height 207
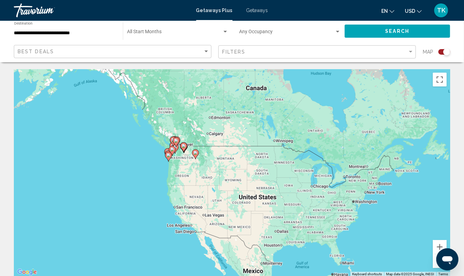
click at [142, 170] on div "To activate drag with keyboard, press Alt + Enter. Once in keyboard drag state,…" at bounding box center [232, 172] width 436 height 207
click at [142, 169] on div "To activate drag with keyboard, press Alt + Enter. Once in keyboard drag state,…" at bounding box center [232, 172] width 436 height 207
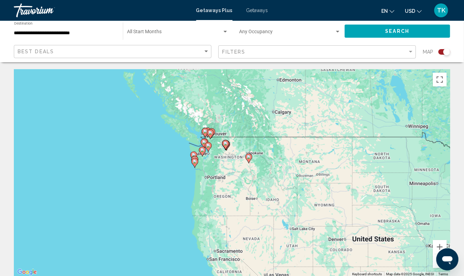
click at [142, 169] on div "To activate drag with keyboard, press Alt + Enter. Once in keyboard drag state,…" at bounding box center [232, 172] width 436 height 207
click at [178, 164] on div "To activate drag with keyboard, press Alt + Enter. Once in keyboard drag state,…" at bounding box center [232, 172] width 436 height 207
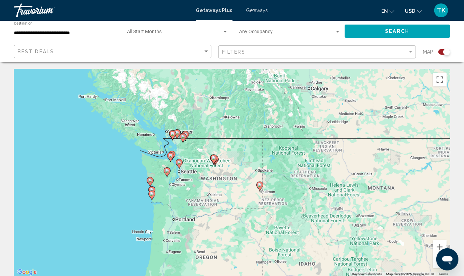
drag, startPoint x: 178, startPoint y: 164, endPoint x: 113, endPoint y: 169, distance: 66.0
click at [113, 169] on div "To activate drag with keyboard, press Alt + Enter. Once in keyboard drag state,…" at bounding box center [232, 172] width 436 height 207
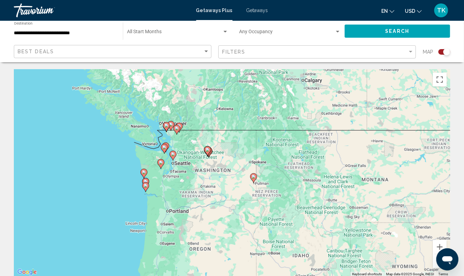
click at [113, 169] on div "To activate drag with keyboard, press Alt + Enter. Once in keyboard drag state,…" at bounding box center [232, 172] width 436 height 207
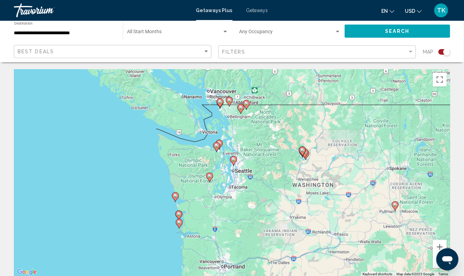
click at [161, 170] on div "To activate drag with keyboard, press Alt + Enter. Once in keyboard drag state,…" at bounding box center [232, 172] width 436 height 207
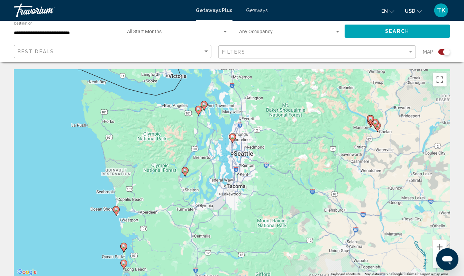
drag, startPoint x: 161, startPoint y: 170, endPoint x: 87, endPoint y: 138, distance: 80.5
click at [87, 138] on div "To activate drag with keyboard, press Alt + Enter. Once in keyboard drag state,…" at bounding box center [232, 172] width 436 height 207
click at [198, 111] on image "Main content" at bounding box center [198, 109] width 4 height 4
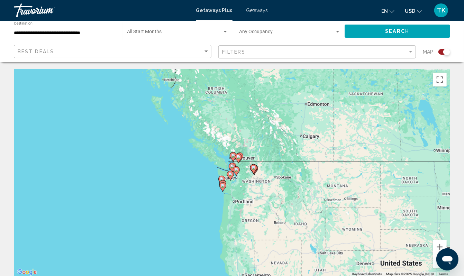
click at [230, 168] on image "Main content" at bounding box center [232, 166] width 4 height 4
type input "**********"
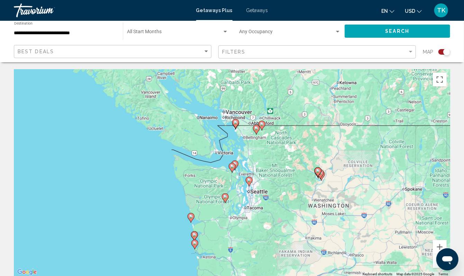
click at [230, 168] on image "Main content" at bounding box center [232, 166] width 4 height 4
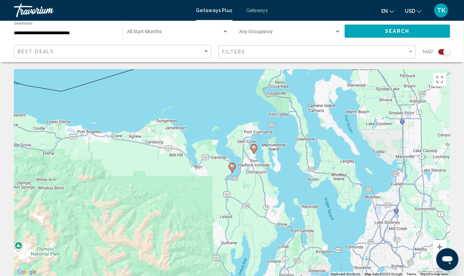
click at [230, 168] on image "Main content" at bounding box center [232, 166] width 4 height 4
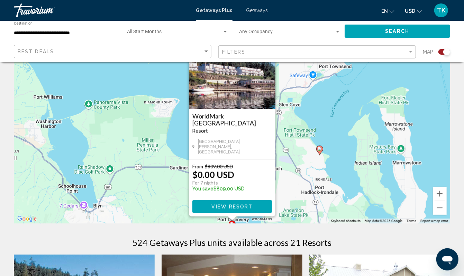
scroll to position [54, 0]
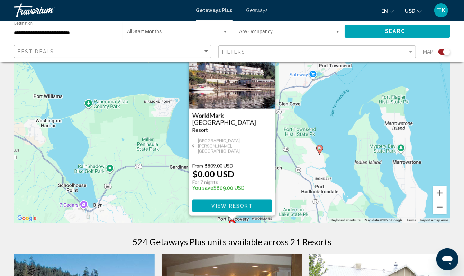
click at [342, 152] on div "To activate drag with keyboard, press Alt + Enter. Once in keyboard drag state,…" at bounding box center [232, 118] width 436 height 207
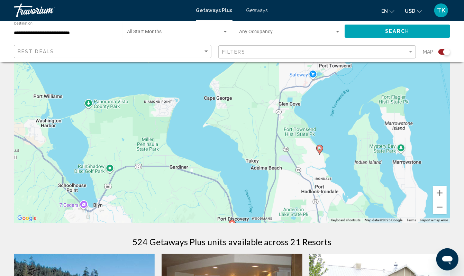
click at [320, 150] on image "Main content" at bounding box center [319, 148] width 4 height 4
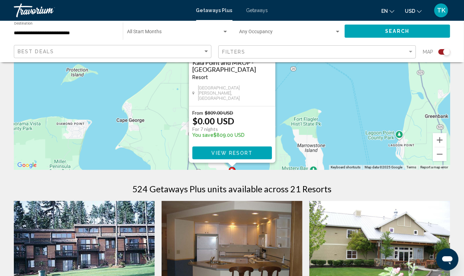
scroll to position [108, 0]
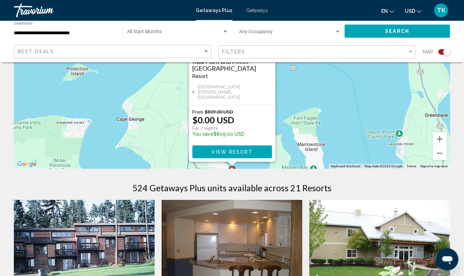
click at [236, 155] on span "View Resort" at bounding box center [231, 152] width 41 height 6
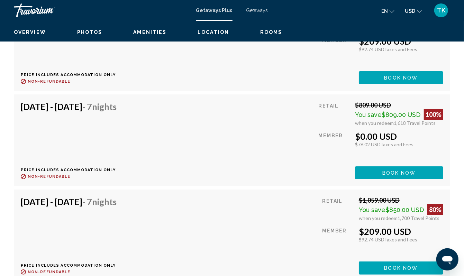
scroll to position [1325, 0]
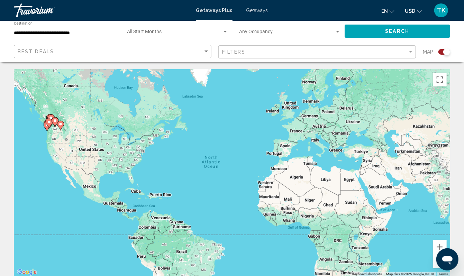
click at [39, 153] on div "To activate drag with keyboard, press Alt + Enter. Once in keyboard drag state,…" at bounding box center [232, 172] width 436 height 207
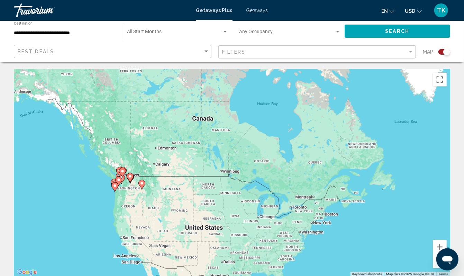
drag, startPoint x: 39, startPoint y: 153, endPoint x: 104, endPoint y: 234, distance: 104.2
click at [104, 234] on div "To activate drag with keyboard, press Alt + Enter. Once in keyboard drag state,…" at bounding box center [232, 172] width 436 height 207
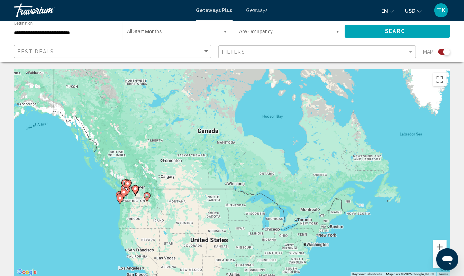
click at [101, 210] on div "To activate drag with keyboard, press Alt + Enter. Once in keyboard drag state,…" at bounding box center [232, 172] width 436 height 207
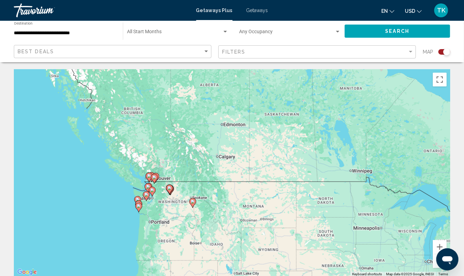
click at [101, 210] on div "To activate drag with keyboard, press Alt + Enter. Once in keyboard drag state,…" at bounding box center [232, 172] width 436 height 207
click at [128, 212] on div "To activate drag with keyboard, press Alt + Enter. Once in keyboard drag state,…" at bounding box center [232, 172] width 436 height 207
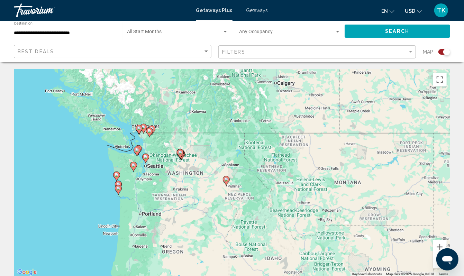
drag, startPoint x: 128, startPoint y: 212, endPoint x: 94, endPoint y: 178, distance: 48.2
click at [94, 178] on div "To activate drag with keyboard, press Alt + Enter. Once in keyboard drag state,…" at bounding box center [232, 172] width 436 height 207
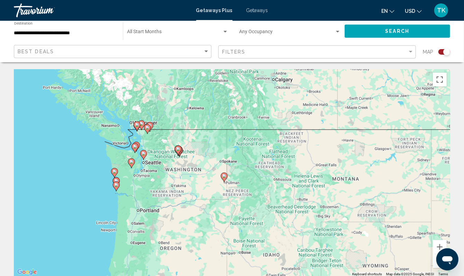
click at [94, 178] on div "To activate drag with keyboard, press Alt + Enter. Once in keyboard drag state,…" at bounding box center [232, 172] width 436 height 207
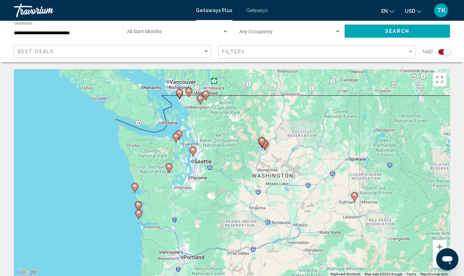
click at [99, 178] on div "To activate drag with keyboard, press Alt + Enter. Once in keyboard drag state,…" at bounding box center [232, 172] width 436 height 207
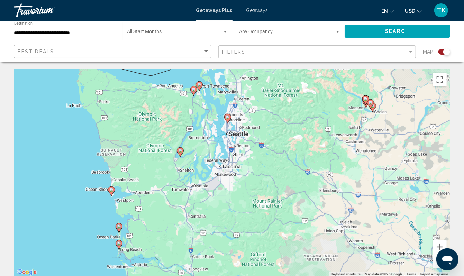
drag, startPoint x: 99, startPoint y: 178, endPoint x: 36, endPoint y: 152, distance: 67.5
click at [36, 152] on div "To activate drag with keyboard, press Alt + Enter. Once in keyboard drag state,…" at bounding box center [232, 172] width 436 height 207
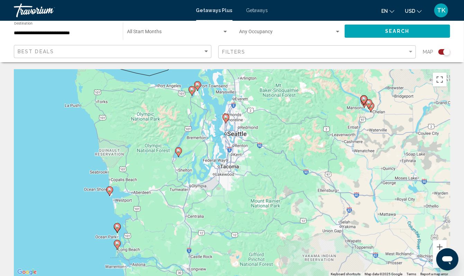
click at [76, 160] on div "To activate drag with keyboard, press Alt + Enter. Once in keyboard drag state,…" at bounding box center [232, 172] width 436 height 207
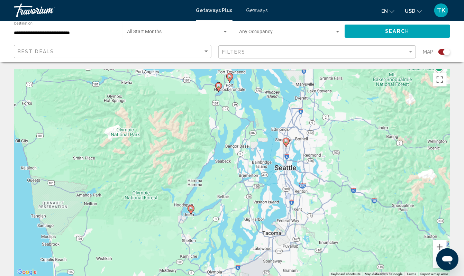
drag, startPoint x: 214, startPoint y: 149, endPoint x: 124, endPoint y: 195, distance: 101.0
click at [124, 195] on div "To activate drag with keyboard, press Alt + Enter. Once in keyboard drag state,…" at bounding box center [232, 172] width 436 height 207
click at [218, 88] on image "Main content" at bounding box center [218, 86] width 4 height 4
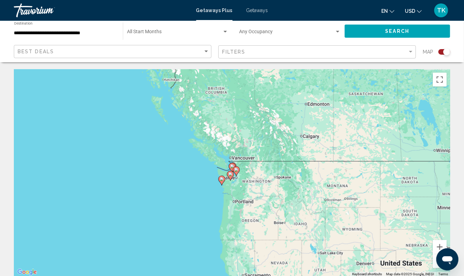
click at [231, 168] on image "Main content" at bounding box center [232, 166] width 4 height 4
type input "**********"
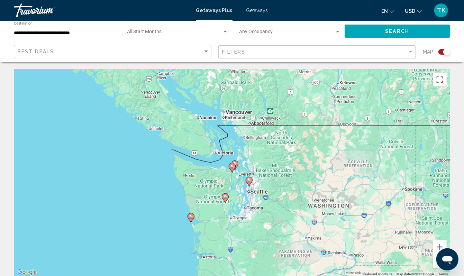
click at [231, 168] on image "Main content" at bounding box center [232, 166] width 4 height 4
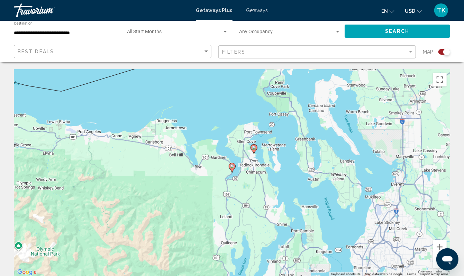
click at [231, 168] on image "Main content" at bounding box center [232, 166] width 4 height 4
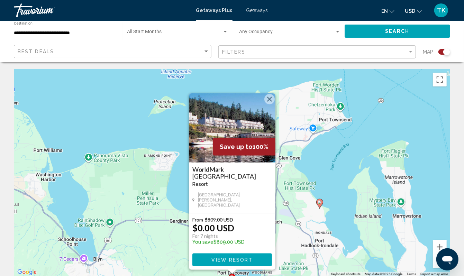
click at [266, 266] on button "View Resort" at bounding box center [232, 259] width 80 height 13
